Goal: Check status: Check status

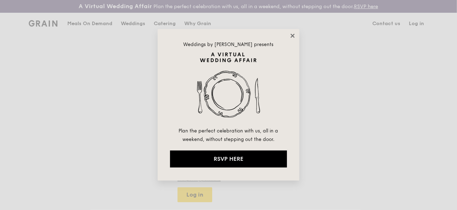
type input "[EMAIL_ADDRESS][DOMAIN_NAME]"
click at [293, 35] on icon at bounding box center [293, 36] width 6 height 6
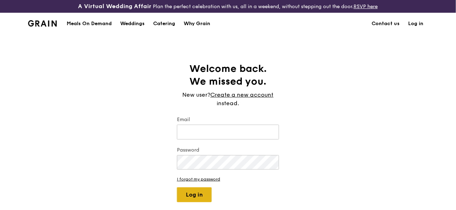
type input "[EMAIL_ADDRESS][DOMAIN_NAME]"
click at [195, 189] on button "Log in" at bounding box center [194, 195] width 35 height 15
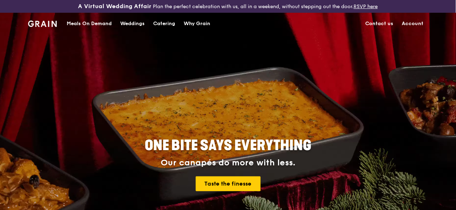
click at [413, 23] on link "Account" at bounding box center [413, 23] width 30 height 21
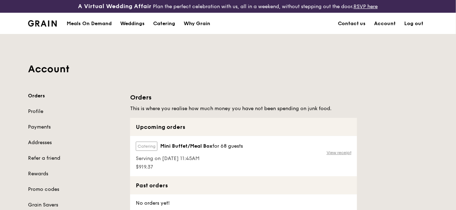
click at [344, 150] on link "View receipt" at bounding box center [338, 153] width 25 height 6
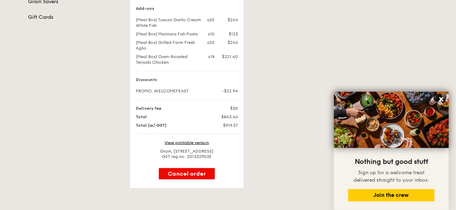
scroll to position [204, 0]
click at [191, 145] on link "View printable version" at bounding box center [187, 142] width 44 height 5
